Goal: Task Accomplishment & Management: Use online tool/utility

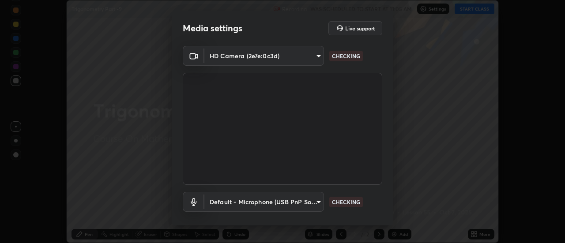
scroll to position [243, 565]
click at [278, 199] on body "Erase all Trigonometry Part -9 Recording WAS SCHEDULED TO START AT 11:05 AM Set…" at bounding box center [282, 121] width 565 height 243
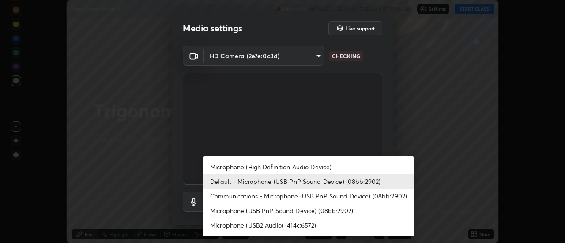
click at [246, 196] on li "Communications - Microphone (USB PnP Sound Device) (08bb:2902)" at bounding box center [308, 196] width 211 height 15
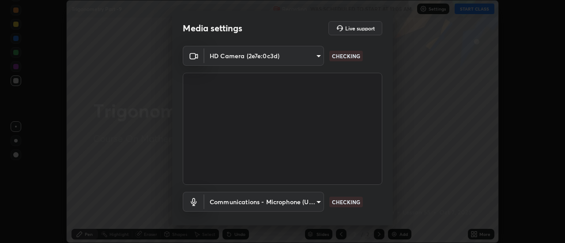
click at [248, 204] on body "Erase all Trigonometry Part -9 Recording WAS SCHEDULED TO START AT 11:05 AM Set…" at bounding box center [282, 121] width 565 height 243
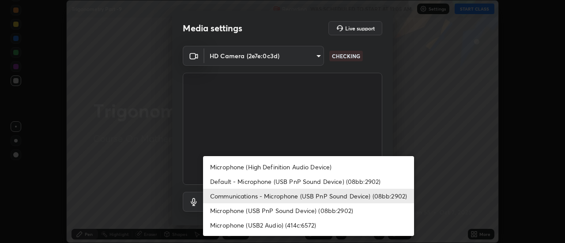
click at [238, 182] on li "Default - Microphone (USB PnP Sound Device) (08bb:2902)" at bounding box center [308, 181] width 211 height 15
type input "default"
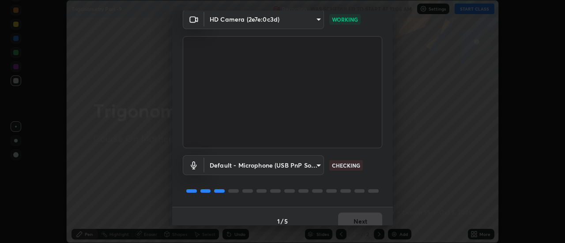
scroll to position [46, 0]
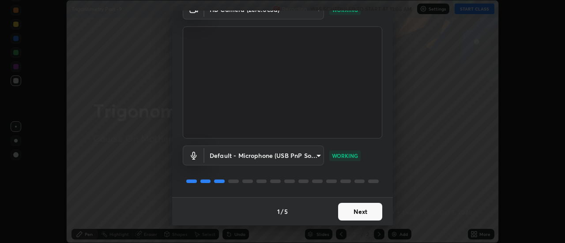
click at [350, 211] on button "Next" at bounding box center [360, 212] width 44 height 18
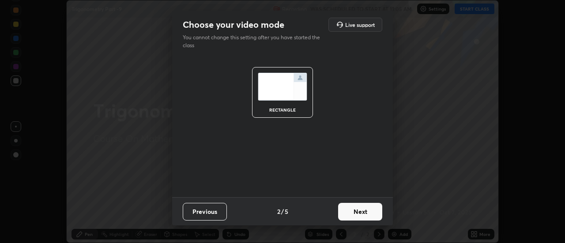
click at [355, 215] on button "Next" at bounding box center [360, 212] width 44 height 18
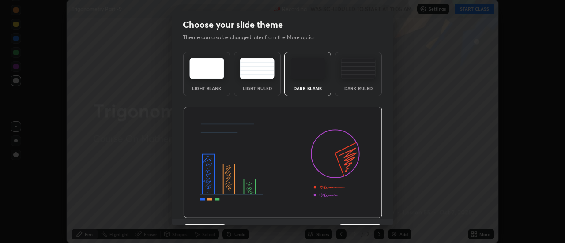
scroll to position [22, 0]
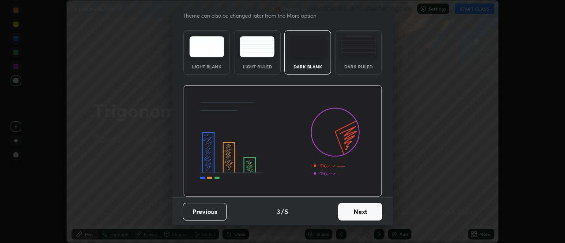
click at [354, 218] on button "Next" at bounding box center [360, 212] width 44 height 18
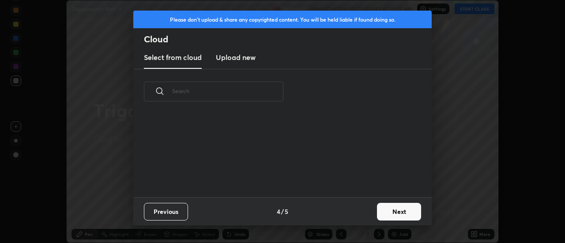
scroll to position [83, 283]
click at [389, 212] on button "Next" at bounding box center [399, 212] width 44 height 18
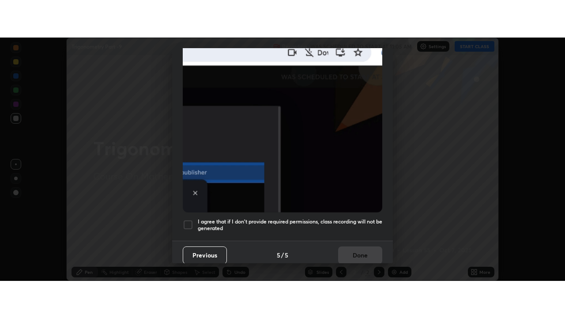
scroll to position [226, 0]
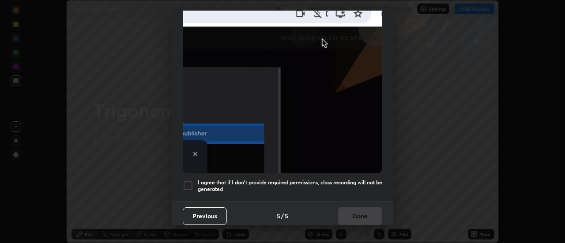
click at [186, 181] on div at bounding box center [188, 186] width 11 height 11
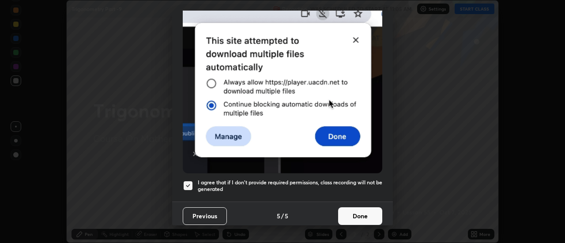
click at [359, 211] on button "Done" at bounding box center [360, 216] width 44 height 18
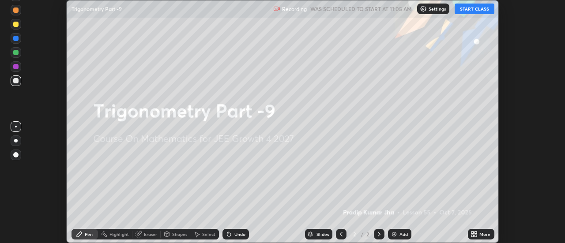
click at [478, 10] on button "START CLASS" at bounding box center [475, 9] width 40 height 11
click at [479, 235] on div "More" at bounding box center [481, 234] width 26 height 11
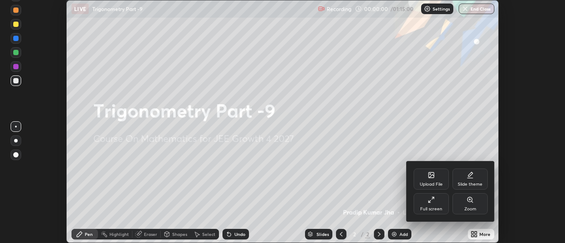
click at [439, 203] on div "Full screen" at bounding box center [431, 203] width 35 height 21
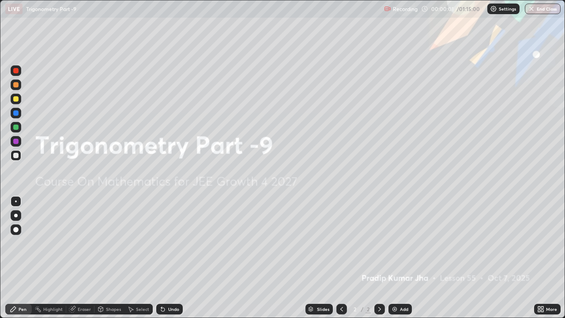
scroll to position [318, 565]
click at [395, 243] on div "Add" at bounding box center [399, 309] width 23 height 11
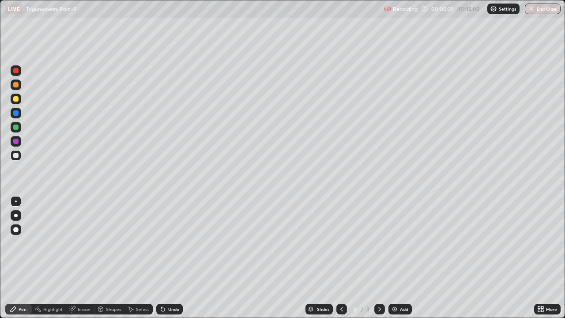
click at [19, 243] on div "Pen" at bounding box center [23, 309] width 8 height 4
click at [24, 243] on div "Pen" at bounding box center [18, 309] width 26 height 11
click at [18, 87] on div at bounding box center [15, 84] width 5 height 5
click at [111, 243] on div "Shapes" at bounding box center [113, 309] width 15 height 4
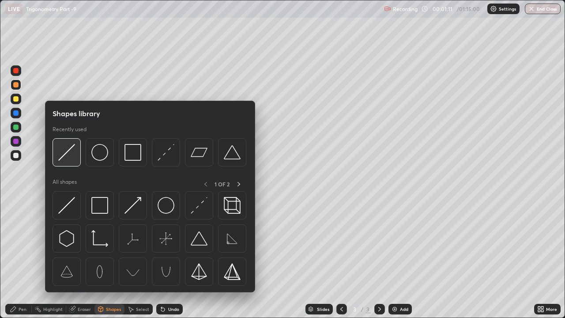
click at [67, 151] on img at bounding box center [66, 152] width 17 height 17
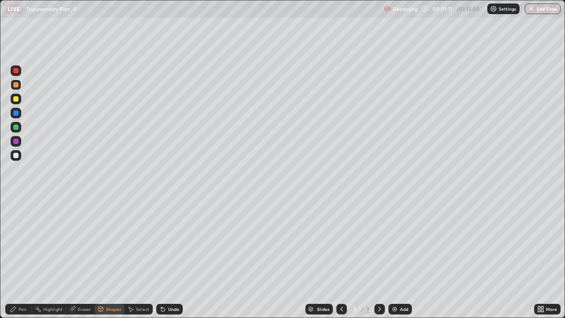
click at [16, 98] on div at bounding box center [15, 98] width 5 height 5
click at [79, 243] on div "Eraser" at bounding box center [84, 309] width 13 height 4
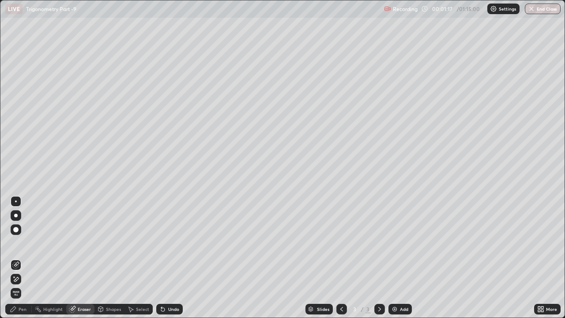
click at [14, 243] on icon at bounding box center [14, 276] width 1 height 1
click at [24, 243] on div "Pen" at bounding box center [18, 309] width 26 height 11
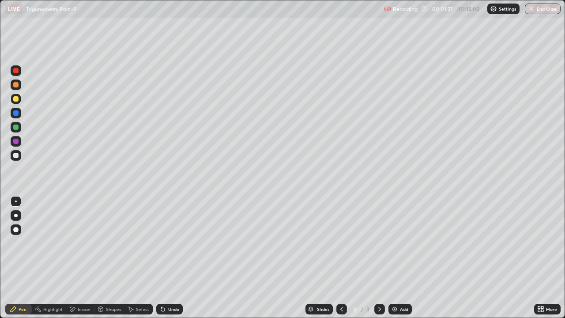
click at [19, 101] on div at bounding box center [16, 99] width 11 height 11
click at [18, 128] on div at bounding box center [15, 126] width 5 height 5
click at [107, 243] on div "Shapes" at bounding box center [109, 309] width 30 height 11
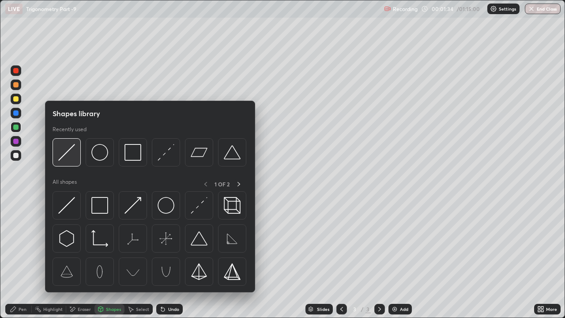
click at [65, 157] on img at bounding box center [66, 152] width 17 height 17
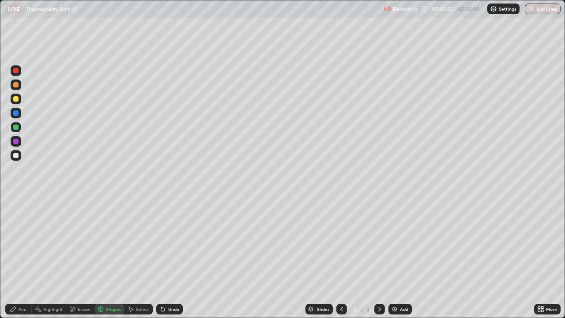
click at [16, 143] on div at bounding box center [15, 141] width 5 height 5
click at [11, 243] on icon at bounding box center [13, 308] width 5 height 5
click at [15, 83] on div at bounding box center [15, 84] width 5 height 5
click at [15, 155] on div at bounding box center [15, 155] width 5 height 5
click at [16, 124] on div at bounding box center [15, 126] width 5 height 5
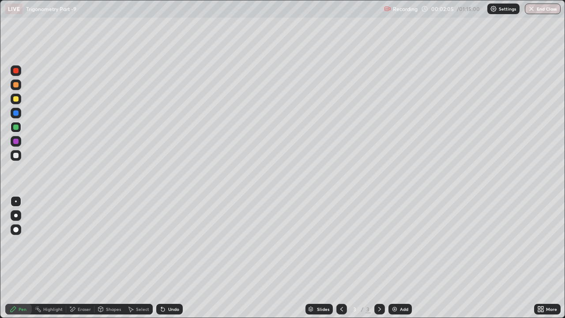
click at [18, 156] on div at bounding box center [15, 155] width 5 height 5
click at [16, 127] on div at bounding box center [15, 126] width 5 height 5
click at [19, 151] on div at bounding box center [16, 155] width 11 height 11
click at [15, 128] on div at bounding box center [15, 126] width 5 height 5
click at [18, 155] on div at bounding box center [15, 155] width 5 height 5
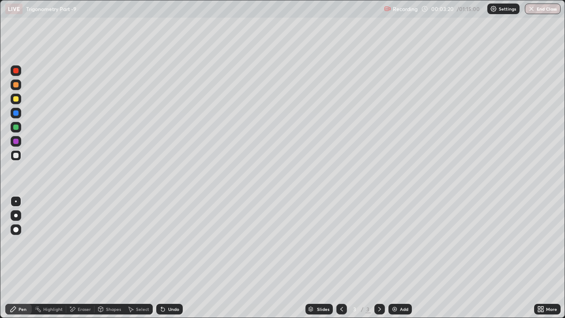
click at [19, 128] on div at bounding box center [16, 127] width 11 height 11
click at [16, 155] on div at bounding box center [15, 155] width 5 height 5
click at [15, 127] on div at bounding box center [15, 126] width 5 height 5
click at [15, 154] on div at bounding box center [15, 155] width 5 height 5
click at [17, 131] on div at bounding box center [16, 127] width 11 height 11
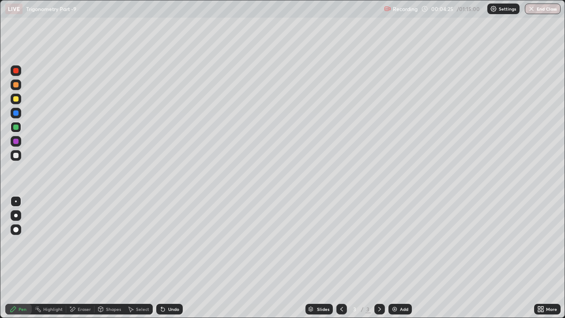
click at [15, 128] on div at bounding box center [15, 126] width 5 height 5
click at [15, 155] on div at bounding box center [15, 155] width 5 height 5
click at [20, 158] on div at bounding box center [16, 155] width 11 height 11
click at [396, 243] on img at bounding box center [394, 308] width 7 height 7
click at [337, 243] on div at bounding box center [341, 309] width 11 height 11
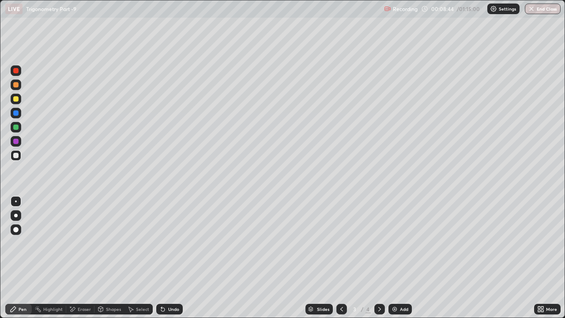
click at [379, 243] on icon at bounding box center [379, 308] width 7 height 7
click at [16, 99] on div at bounding box center [15, 98] width 5 height 5
click at [113, 243] on div "Shapes" at bounding box center [109, 309] width 30 height 11
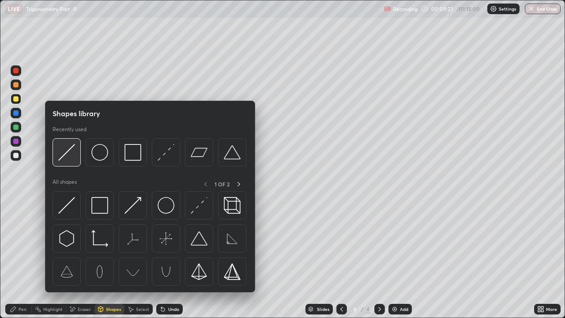
click at [68, 158] on img at bounding box center [66, 152] width 17 height 17
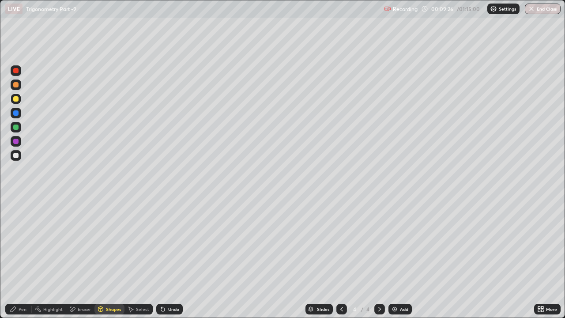
click at [165, 243] on icon at bounding box center [162, 308] width 7 height 7
click at [19, 243] on div "Pen" at bounding box center [23, 309] width 8 height 4
click at [165, 243] on icon at bounding box center [162, 308] width 7 height 7
click at [337, 243] on div at bounding box center [341, 309] width 11 height 11
click at [379, 243] on div at bounding box center [379, 309] width 11 height 11
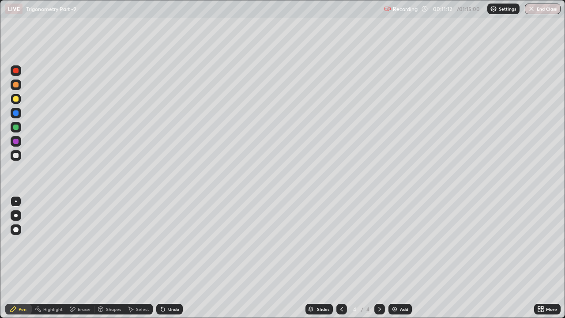
click at [17, 157] on div at bounding box center [15, 155] width 5 height 5
click at [104, 243] on div "Shapes" at bounding box center [109, 309] width 30 height 11
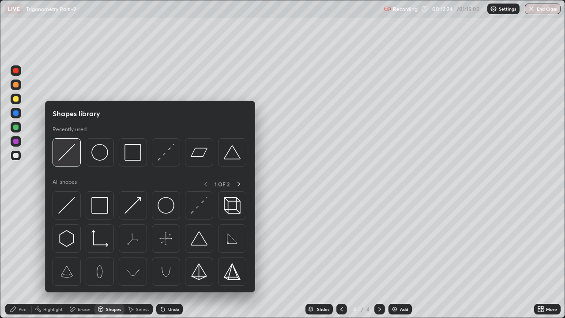
click at [68, 153] on img at bounding box center [66, 152] width 17 height 17
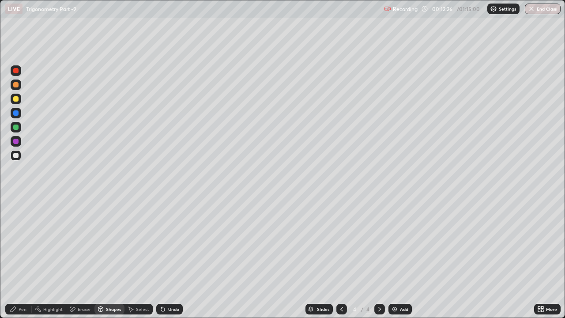
click at [19, 243] on div "Pen" at bounding box center [23, 309] width 8 height 4
click at [82, 243] on div "Eraser" at bounding box center [84, 309] width 13 height 4
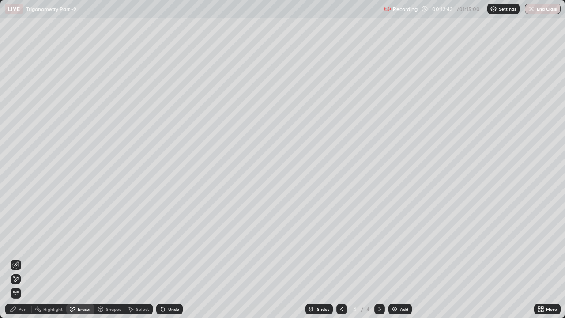
click at [12, 243] on icon at bounding box center [13, 308] width 7 height 7
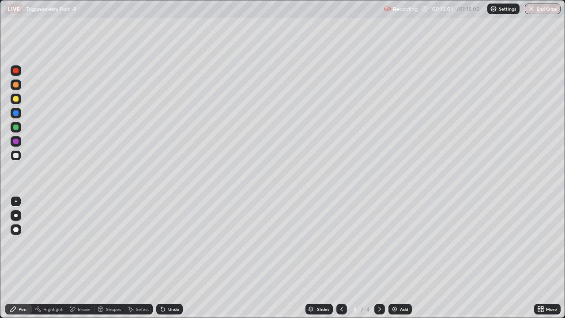
click at [166, 243] on div "Undo" at bounding box center [169, 309] width 26 height 11
click at [170, 243] on div "Undo" at bounding box center [169, 309] width 26 height 11
click at [107, 243] on div "Shapes" at bounding box center [109, 309] width 30 height 11
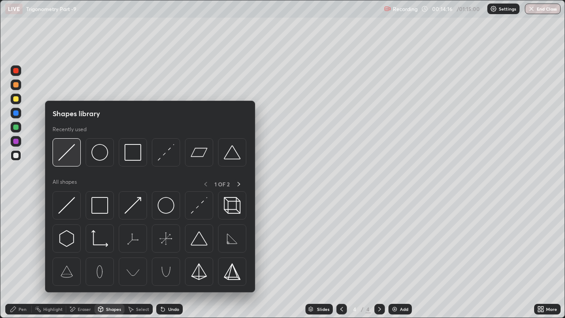
click at [66, 155] on img at bounding box center [66, 152] width 17 height 17
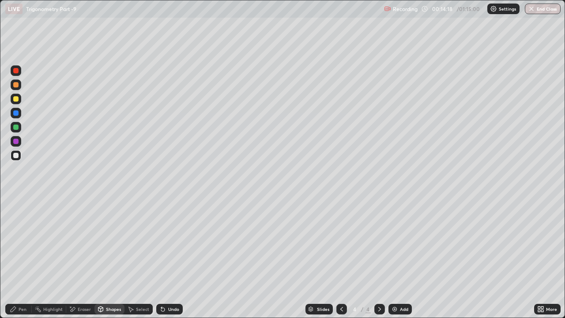
click at [19, 98] on div at bounding box center [16, 99] width 11 height 11
click at [23, 243] on div "Pen" at bounding box center [23, 309] width 8 height 4
click at [168, 243] on div "Undo" at bounding box center [169, 309] width 26 height 11
click at [398, 243] on div "Add" at bounding box center [399, 309] width 23 height 11
click at [16, 85] on div at bounding box center [15, 84] width 5 height 5
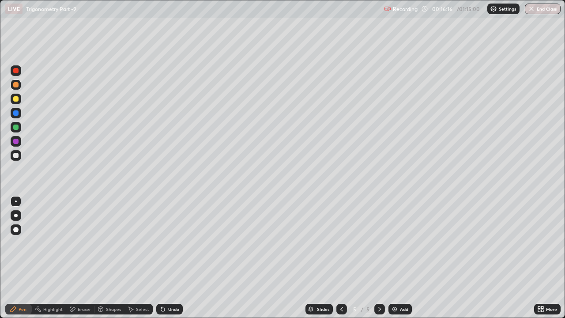
click at [16, 155] on div at bounding box center [15, 155] width 5 height 5
click at [336, 243] on div at bounding box center [341, 309] width 11 height 11
click at [378, 243] on icon at bounding box center [379, 308] width 7 height 7
click at [340, 243] on icon at bounding box center [341, 308] width 7 height 7
click at [379, 243] on icon at bounding box center [379, 308] width 7 height 7
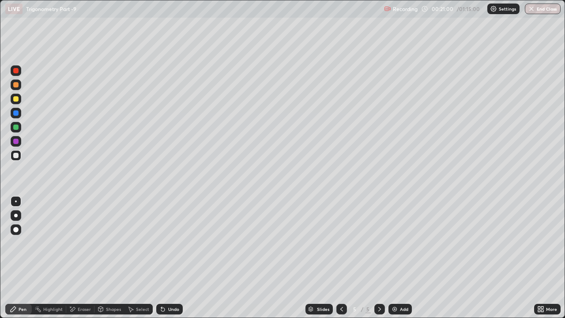
click at [110, 243] on div "Shapes" at bounding box center [109, 309] width 30 height 11
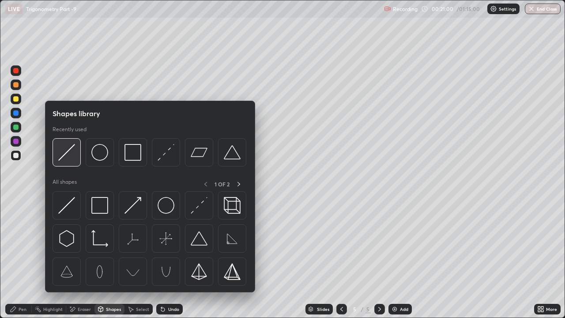
click at [68, 155] on img at bounding box center [66, 152] width 17 height 17
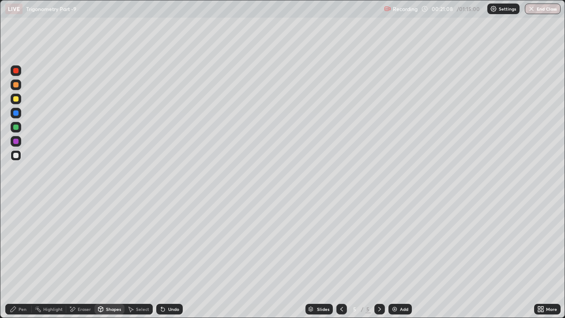
click at [20, 243] on div "Pen" at bounding box center [23, 309] width 8 height 4
click at [17, 101] on div at bounding box center [15, 98] width 5 height 5
click at [17, 155] on div at bounding box center [15, 155] width 5 height 5
click at [86, 243] on div "Eraser" at bounding box center [80, 309] width 28 height 11
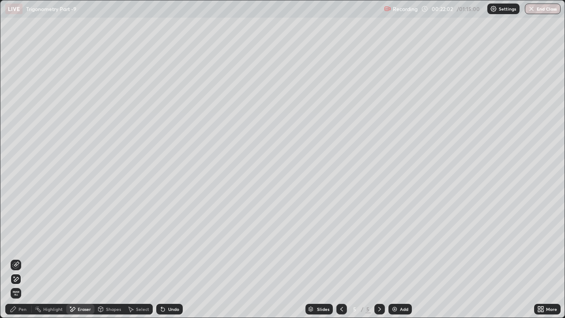
click at [14, 243] on icon at bounding box center [15, 279] width 7 height 8
click at [15, 243] on div "Pen" at bounding box center [18, 309] width 26 height 11
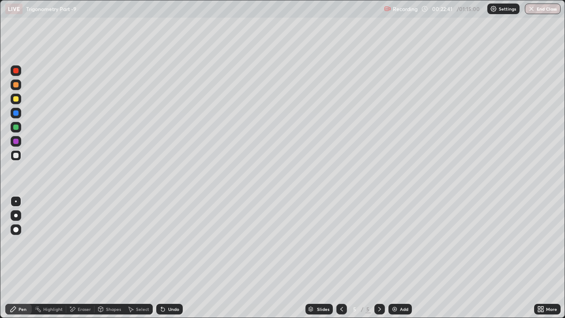
click at [16, 99] on div at bounding box center [15, 98] width 5 height 5
click at [19, 154] on div at bounding box center [16, 155] width 11 height 11
click at [15, 126] on div at bounding box center [15, 126] width 5 height 5
click at [17, 154] on div at bounding box center [15, 155] width 5 height 5
click at [165, 243] on div "Undo" at bounding box center [169, 309] width 26 height 11
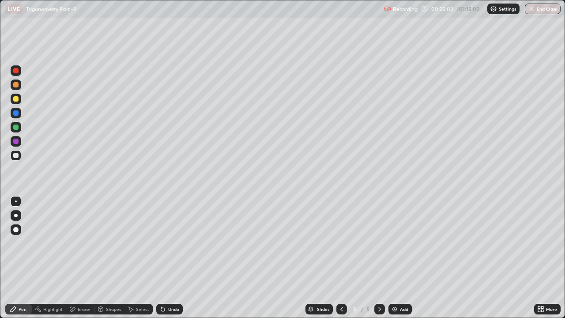
click at [176, 243] on div "Undo" at bounding box center [173, 309] width 11 height 4
click at [19, 103] on div at bounding box center [16, 99] width 11 height 11
click at [18, 159] on div at bounding box center [16, 155] width 11 height 11
click at [176, 243] on div "Undo" at bounding box center [173, 309] width 11 height 4
click at [16, 128] on div at bounding box center [15, 126] width 5 height 5
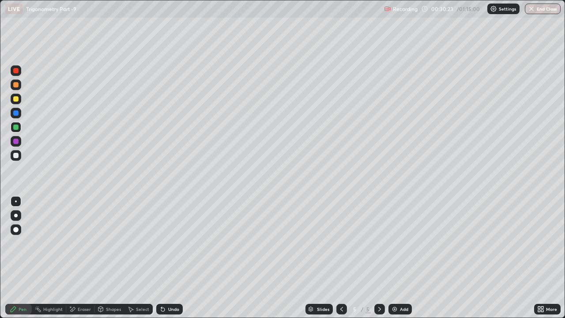
click at [391, 243] on img at bounding box center [394, 308] width 7 height 7
click at [20, 243] on div "Pen" at bounding box center [18, 309] width 26 height 11
click at [15, 99] on div at bounding box center [15, 98] width 5 height 5
click at [17, 155] on div at bounding box center [15, 155] width 5 height 5
click at [14, 126] on div at bounding box center [15, 126] width 5 height 5
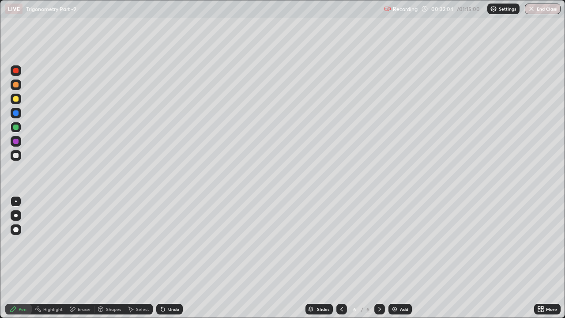
click at [165, 243] on div "Undo" at bounding box center [169, 309] width 26 height 11
click at [15, 156] on div at bounding box center [15, 155] width 5 height 5
click at [172, 243] on div "Undo" at bounding box center [173, 309] width 11 height 4
click at [171, 243] on div "Undo" at bounding box center [173, 309] width 11 height 4
click at [403, 243] on div "Add" at bounding box center [404, 309] width 8 height 4
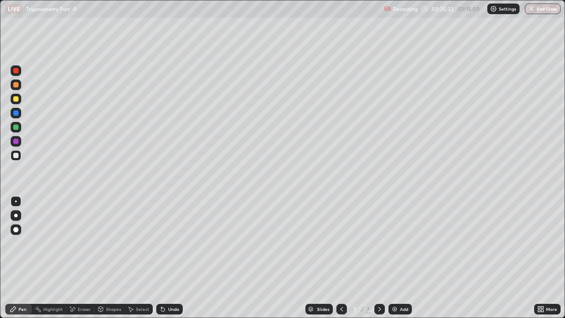
click at [26, 243] on div "Pen" at bounding box center [18, 309] width 26 height 18
click at [20, 102] on div at bounding box center [16, 99] width 11 height 11
click at [120, 243] on div "Shapes" at bounding box center [109, 309] width 30 height 11
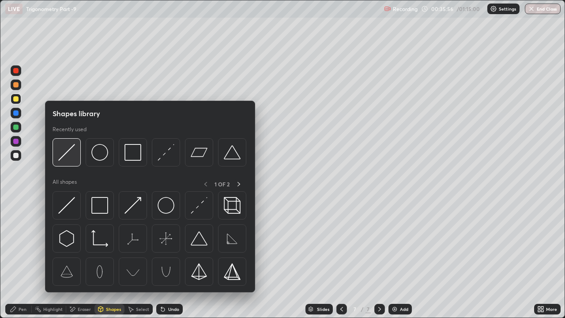
click at [71, 154] on img at bounding box center [66, 152] width 17 height 17
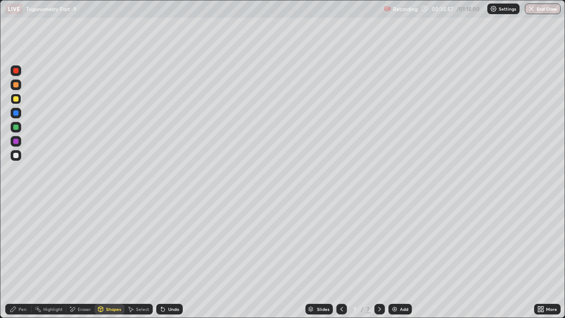
click at [18, 128] on div at bounding box center [15, 126] width 5 height 5
click at [173, 243] on div "Undo" at bounding box center [173, 309] width 11 height 4
click at [21, 243] on div "Pen" at bounding box center [23, 309] width 8 height 4
click at [16, 155] on div at bounding box center [15, 155] width 5 height 5
click at [12, 126] on div at bounding box center [16, 127] width 11 height 11
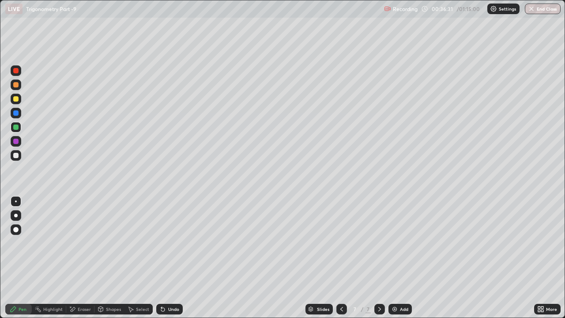
click at [16, 154] on div at bounding box center [15, 155] width 5 height 5
click at [15, 84] on div at bounding box center [15, 84] width 5 height 5
click at [16, 155] on div at bounding box center [15, 155] width 5 height 5
click at [15, 126] on div at bounding box center [15, 126] width 5 height 5
click at [400, 243] on div "Add" at bounding box center [404, 309] width 8 height 4
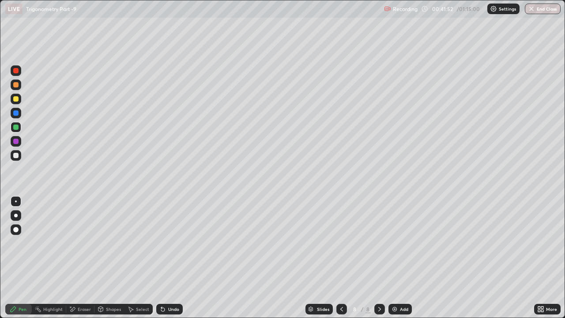
click at [15, 88] on div at bounding box center [16, 84] width 11 height 11
click at [172, 243] on div "Undo" at bounding box center [169, 309] width 26 height 11
click at [176, 243] on div "Undo" at bounding box center [169, 309] width 26 height 11
click at [18, 155] on div at bounding box center [15, 155] width 5 height 5
click at [168, 243] on div "Undo" at bounding box center [173, 309] width 11 height 4
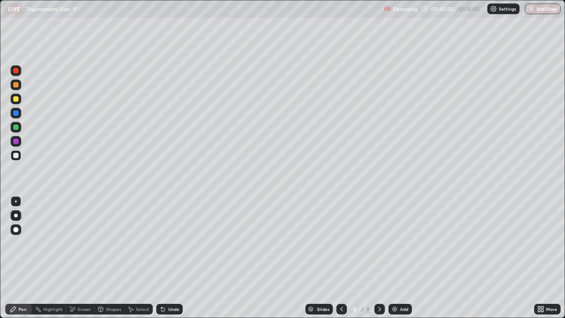
click at [168, 243] on div "Undo" at bounding box center [173, 309] width 11 height 4
click at [17, 127] on div at bounding box center [15, 126] width 5 height 5
click at [14, 157] on div at bounding box center [15, 155] width 5 height 5
click at [17, 104] on div at bounding box center [16, 99] width 11 height 11
click at [18, 157] on div at bounding box center [15, 155] width 5 height 5
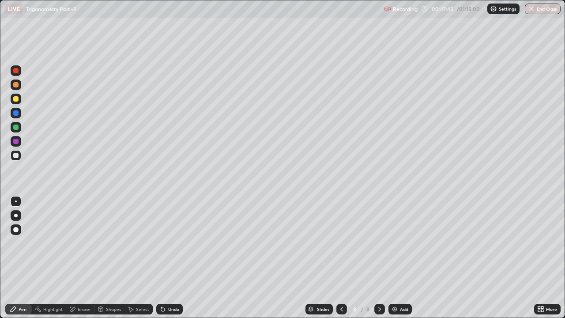
click at [395, 243] on img at bounding box center [394, 308] width 7 height 7
click at [16, 100] on div at bounding box center [15, 98] width 5 height 5
click at [114, 243] on div "Shapes" at bounding box center [113, 309] width 15 height 4
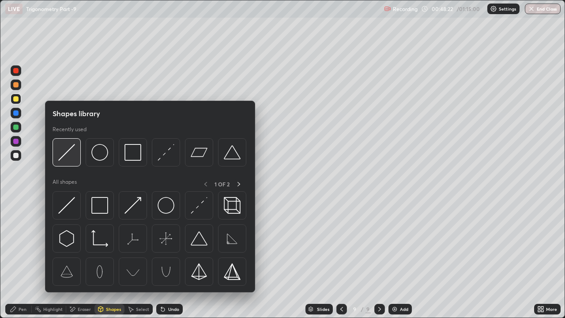
click at [71, 153] on img at bounding box center [66, 152] width 17 height 17
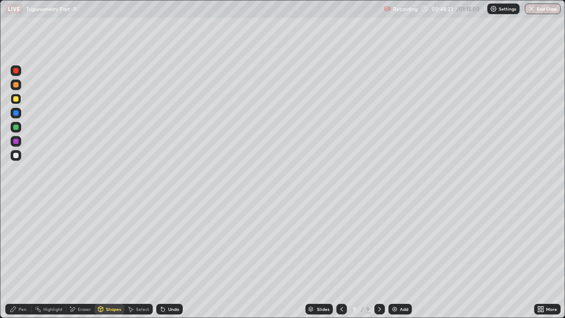
click at [18, 100] on div at bounding box center [15, 98] width 5 height 5
click at [16, 85] on div at bounding box center [15, 84] width 5 height 5
click at [24, 243] on div "Pen" at bounding box center [23, 309] width 8 height 4
click at [17, 127] on div at bounding box center [15, 126] width 5 height 5
click at [17, 128] on div at bounding box center [15, 126] width 5 height 5
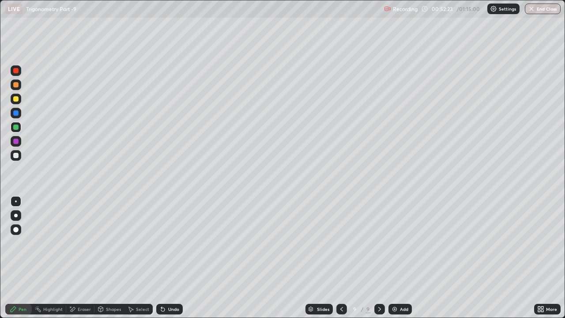
click at [118, 243] on div "Shapes" at bounding box center [113, 309] width 15 height 4
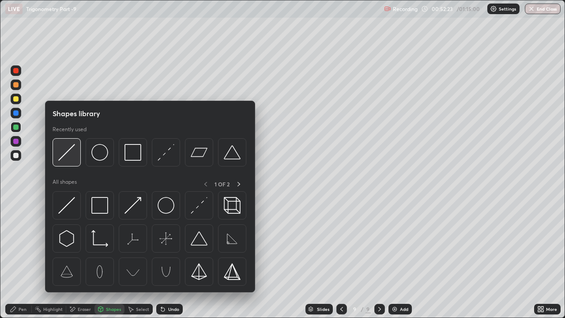
click at [69, 161] on div at bounding box center [67, 152] width 28 height 28
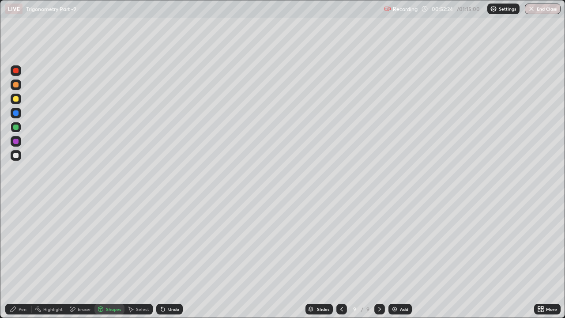
click at [16, 99] on div at bounding box center [15, 98] width 5 height 5
click at [19, 243] on div "Pen" at bounding box center [23, 309] width 8 height 4
click at [16, 156] on div at bounding box center [15, 155] width 5 height 5
click at [397, 243] on div "Add" at bounding box center [399, 309] width 23 height 11
click at [15, 128] on div at bounding box center [15, 126] width 5 height 5
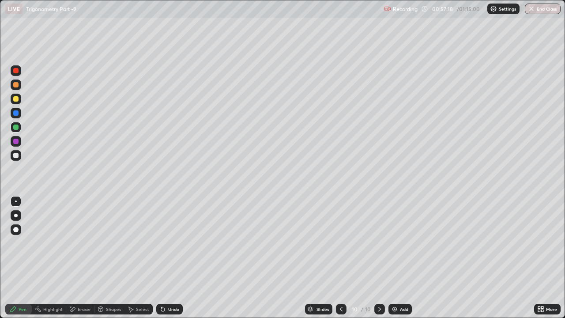
click at [16, 157] on div at bounding box center [15, 155] width 5 height 5
click at [14, 128] on div at bounding box center [15, 126] width 5 height 5
click at [16, 155] on div at bounding box center [15, 155] width 5 height 5
click at [17, 125] on div at bounding box center [15, 126] width 5 height 5
click at [16, 155] on div at bounding box center [15, 155] width 5 height 5
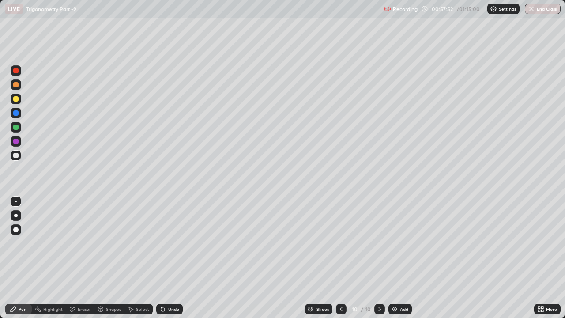
click at [16, 128] on div at bounding box center [15, 126] width 5 height 5
click at [12, 88] on div at bounding box center [16, 84] width 11 height 11
click at [19, 123] on div at bounding box center [16, 127] width 11 height 11
click at [17, 127] on div at bounding box center [15, 126] width 5 height 5
click at [16, 155] on div at bounding box center [15, 155] width 5 height 5
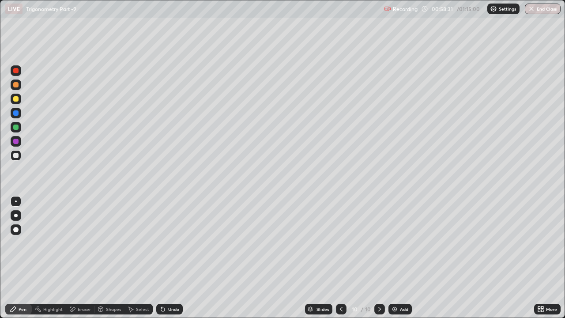
click at [18, 129] on div at bounding box center [15, 126] width 5 height 5
click at [16, 85] on div at bounding box center [15, 84] width 5 height 5
click at [18, 155] on div at bounding box center [15, 155] width 5 height 5
click at [16, 99] on div at bounding box center [15, 98] width 5 height 5
click at [15, 155] on div at bounding box center [15, 155] width 5 height 5
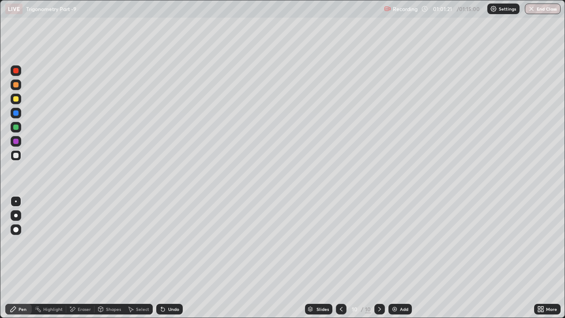
click at [17, 141] on div at bounding box center [15, 141] width 5 height 5
click at [20, 156] on div at bounding box center [16, 155] width 11 height 11
click at [395, 243] on img at bounding box center [394, 308] width 7 height 7
click at [75, 243] on icon at bounding box center [72, 309] width 7 height 8
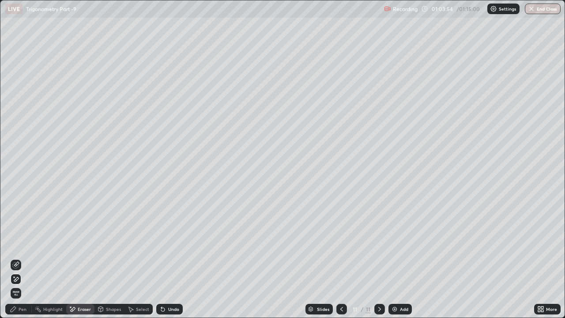
click at [20, 243] on div "Pen" at bounding box center [23, 309] width 8 height 4
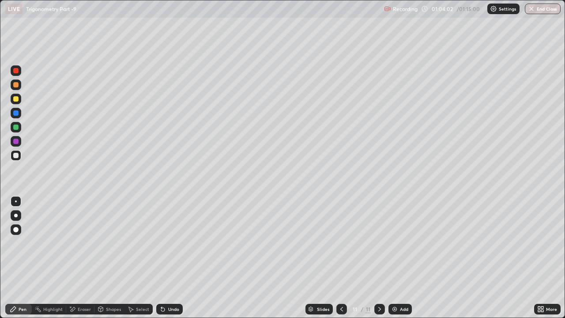
click at [79, 243] on div "Eraser" at bounding box center [84, 309] width 13 height 4
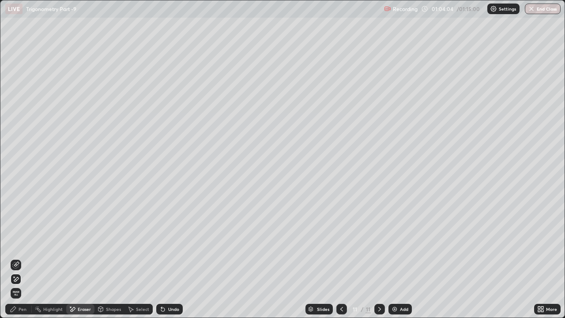
click at [21, 243] on div "Pen" at bounding box center [18, 309] width 26 height 11
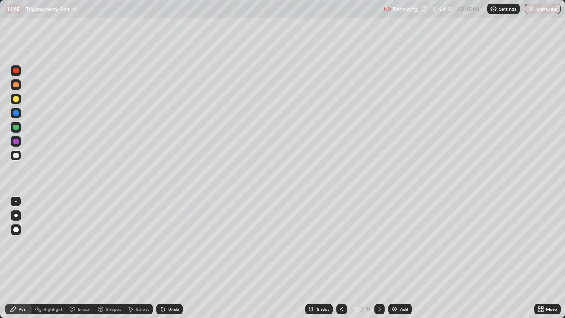
click at [170, 243] on div "Undo" at bounding box center [169, 309] width 26 height 11
click at [341, 243] on icon at bounding box center [341, 308] width 7 height 7
click at [75, 243] on icon at bounding box center [72, 309] width 7 height 8
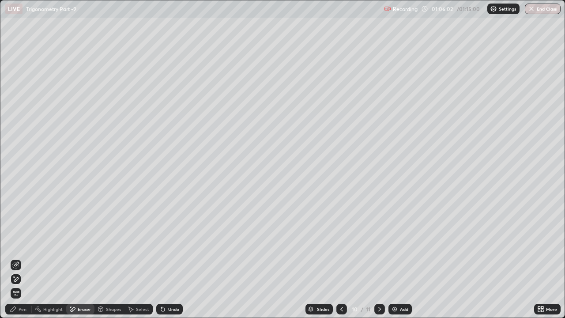
click at [341, 243] on icon at bounding box center [341, 308] width 7 height 7
click at [379, 243] on icon at bounding box center [379, 308] width 7 height 7
click at [341, 243] on icon at bounding box center [341, 308] width 7 height 7
click at [18, 243] on div "Pen" at bounding box center [18, 309] width 26 height 11
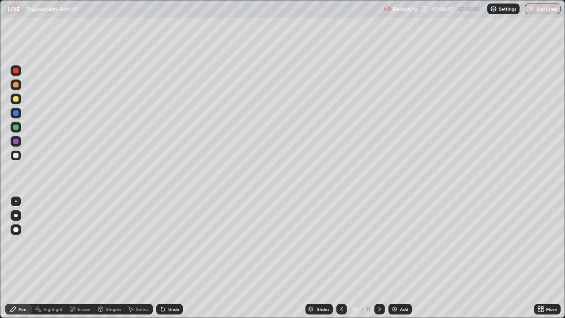
click at [81, 243] on div "Eraser" at bounding box center [84, 309] width 13 height 4
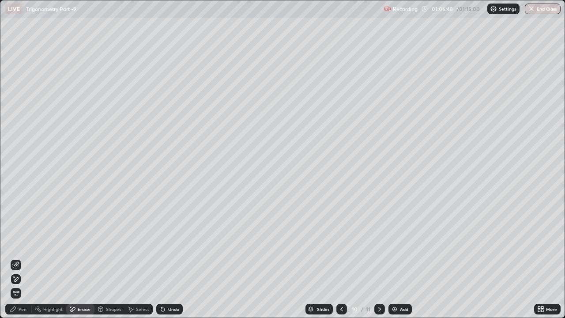
click at [17, 243] on div "Pen" at bounding box center [18, 309] width 26 height 11
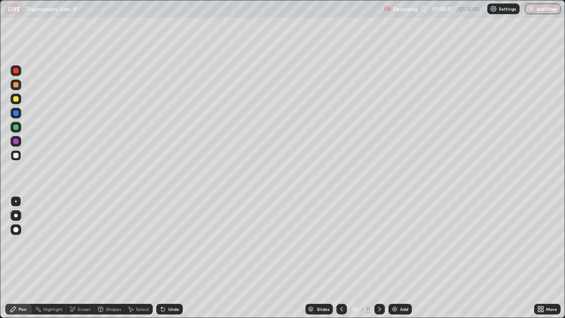
click at [165, 243] on div "Undo" at bounding box center [169, 309] width 26 height 11
click at [16, 99] on div at bounding box center [15, 98] width 5 height 5
click at [18, 128] on div at bounding box center [15, 126] width 5 height 5
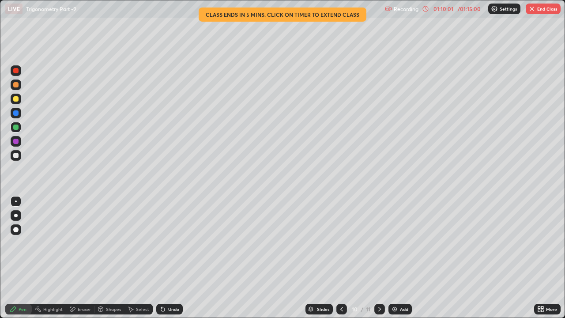
click at [375, 243] on div at bounding box center [379, 309] width 11 height 11
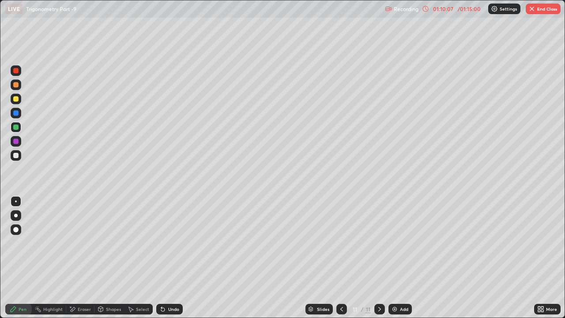
click at [82, 243] on div "Eraser" at bounding box center [84, 309] width 13 height 4
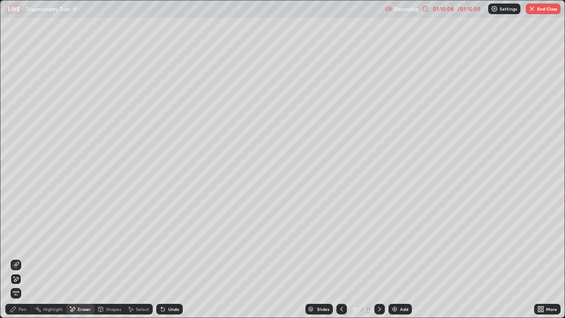
click at [16, 243] on span "Erase all" at bounding box center [16, 292] width 10 height 5
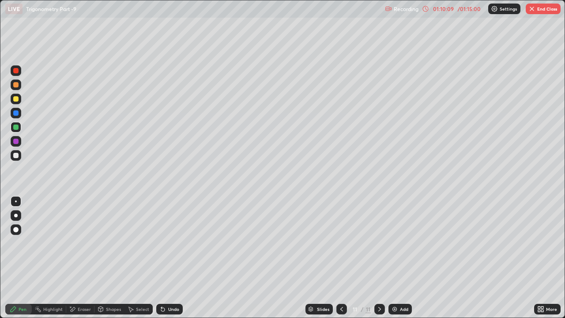
click at [345, 243] on div at bounding box center [341, 309] width 11 height 11
click at [78, 243] on div "Eraser" at bounding box center [80, 309] width 28 height 11
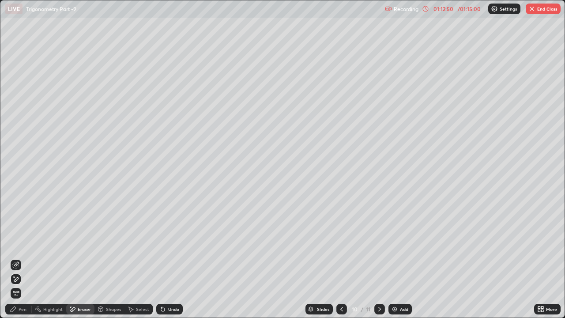
click at [378, 243] on icon at bounding box center [379, 308] width 7 height 7
click at [21, 243] on div "Pen" at bounding box center [23, 309] width 8 height 4
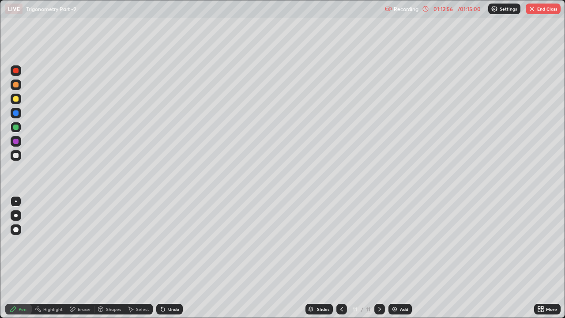
click at [18, 101] on div at bounding box center [16, 99] width 11 height 11
click at [173, 243] on div "Undo" at bounding box center [173, 309] width 11 height 4
click at [169, 243] on div "Undo" at bounding box center [169, 309] width 26 height 11
click at [168, 243] on div "Undo" at bounding box center [173, 309] width 11 height 4
click at [169, 243] on div "Undo" at bounding box center [173, 309] width 11 height 4
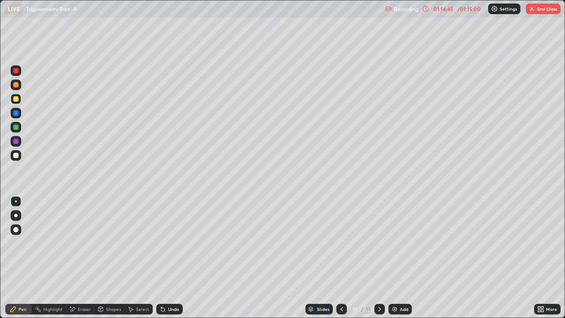
click at [546, 8] on button "End Class" at bounding box center [543, 9] width 35 height 11
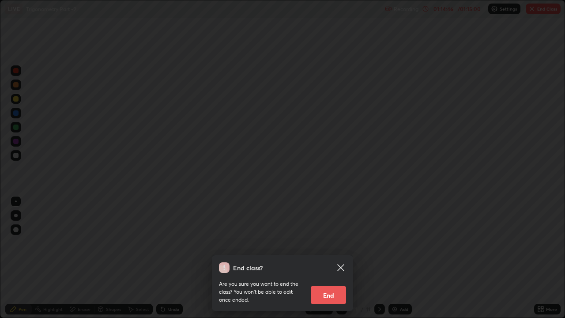
click at [332, 243] on button "End" at bounding box center [328, 295] width 35 height 18
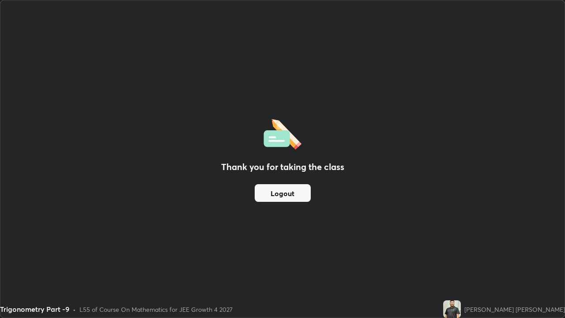
click at [326, 243] on div "Thank you for taking the class Logout" at bounding box center [282, 158] width 564 height 317
click at [300, 200] on button "Logout" at bounding box center [283, 193] width 56 height 18
click at [302, 200] on button "Logout" at bounding box center [283, 193] width 56 height 18
click at [287, 194] on button "Logout" at bounding box center [283, 193] width 56 height 18
click at [288, 196] on button "Logout" at bounding box center [283, 193] width 56 height 18
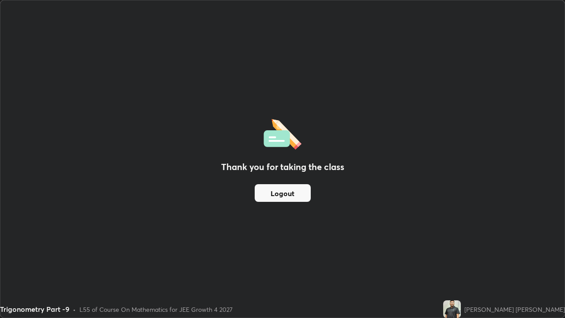
click at [291, 195] on button "Logout" at bounding box center [283, 193] width 56 height 18
click at [288, 192] on button "Logout" at bounding box center [283, 193] width 56 height 18
